Goal: Information Seeking & Learning: Find specific fact

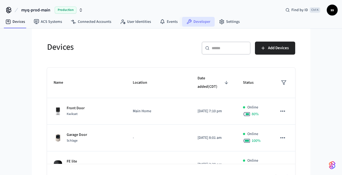
click at [196, 23] on link "Developer" at bounding box center [198, 22] width 33 height 10
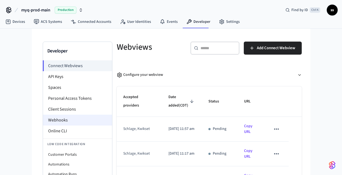
click at [78, 122] on li "Webhooks" at bounding box center [77, 120] width 69 height 11
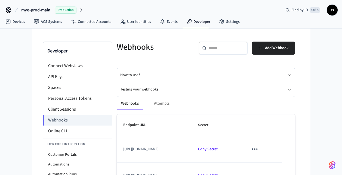
click at [140, 88] on button "Testing your webhooks" at bounding box center [205, 89] width 171 height 14
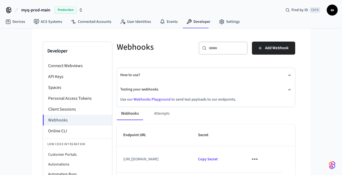
click at [149, 100] on link "Webhooks Playground" at bounding box center [152, 99] width 37 height 5
click at [35, 11] on span "myq-prod-main" at bounding box center [35, 10] width 29 height 7
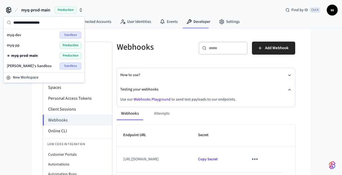
click at [24, 47] on div "myq-pp Production" at bounding box center [44, 45] width 75 height 7
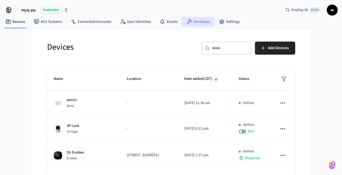
click at [196, 19] on link "Developer" at bounding box center [198, 22] width 33 height 10
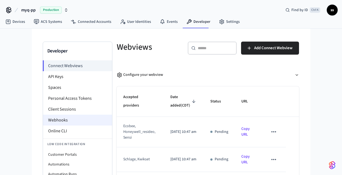
click at [76, 120] on li "Webhooks" at bounding box center [77, 120] width 69 height 11
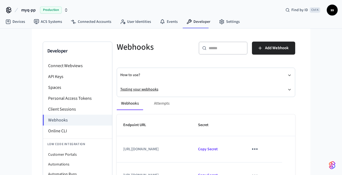
click at [136, 88] on button "Testing your webhooks" at bounding box center [205, 89] width 171 height 14
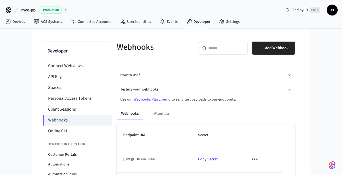
click at [142, 99] on link "Webhooks Playground" at bounding box center [152, 99] width 37 height 5
click at [22, 11] on span "myq-pp" at bounding box center [28, 10] width 14 height 7
click at [3, 83] on div "myq-pp Production Find by ID Ctrl K ss Devices ACS Systems Connected Accounts U…" at bounding box center [171, 111] width 342 height 223
click at [14, 23] on link "Devices" at bounding box center [15, 22] width 28 height 10
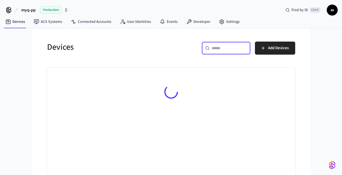
click at [220, 50] on input "text" at bounding box center [229, 47] width 35 height 5
paste input "**********"
click at [222, 49] on input "**********" at bounding box center [224, 47] width 24 height 5
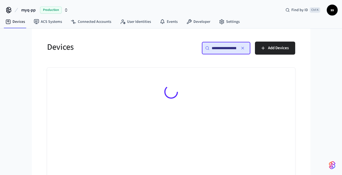
type input "**********"
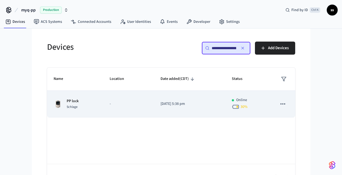
click at [100, 101] on td "PP lock Schlage" at bounding box center [75, 104] width 56 height 27
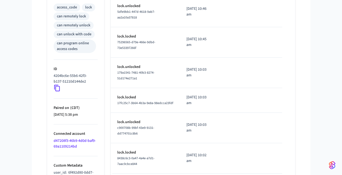
scroll to position [236, 0]
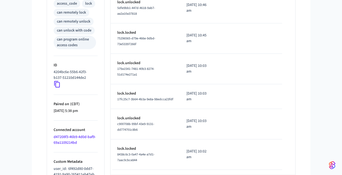
click at [56, 86] on icon at bounding box center [57, 84] width 6 height 7
click at [76, 129] on p "Connected account" at bounding box center [76, 130] width 44 height 6
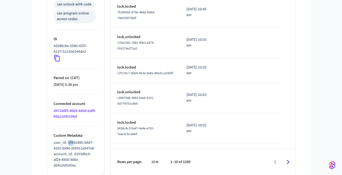
drag, startPoint x: 67, startPoint y: 130, endPoint x: 73, endPoint y: 133, distance: 6.9
click at [73, 140] on p "user_id : 6f492d80-0dd7-4191-9a90-265411eb47eb" at bounding box center [76, 145] width 44 height 11
drag, startPoint x: 73, startPoint y: 133, endPoint x: 95, endPoint y: 160, distance: 34.8
click at [95, 160] on ul "Type Schlage Status Online Battery 30% Lock Status Unlocked Location — Capabili…" at bounding box center [75, 1] width 57 height 348
copy span "8193dbc8-af24-4860-888e-d64c269243ec"
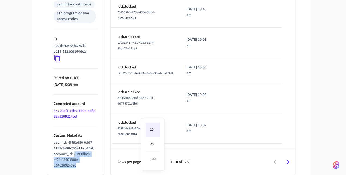
click at [156, 161] on li "100" at bounding box center [152, 159] width 14 height 14
type input "***"
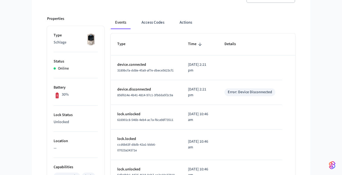
scroll to position [439, 0]
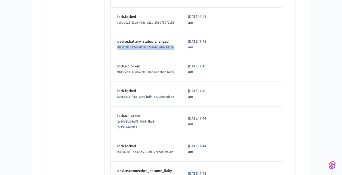
drag, startPoint x: 142, startPoint y: 99, endPoint x: 116, endPoint y: 95, distance: 26.6
click at [116, 57] on td "device.battery_status_changed d8d9f78d-97e5-47f2-b7a7-6ab669c6910e" at bounding box center [146, 44] width 71 height 25
copy span "d8d9f78d-97e5-47f2-b7a7-6ab669c6910e"
